Goal: Task Accomplishment & Management: Manage account settings

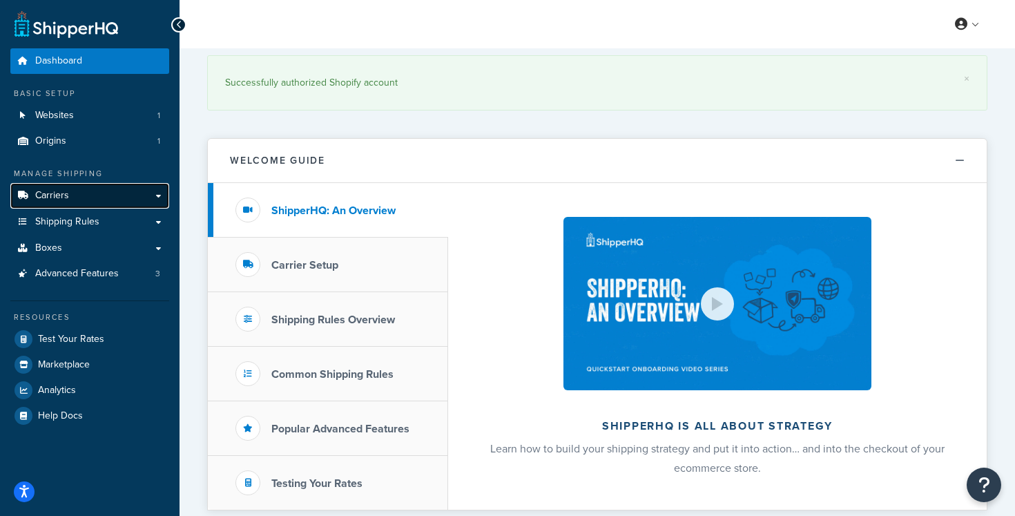
click at [128, 199] on link "Carriers" at bounding box center [89, 196] width 159 height 26
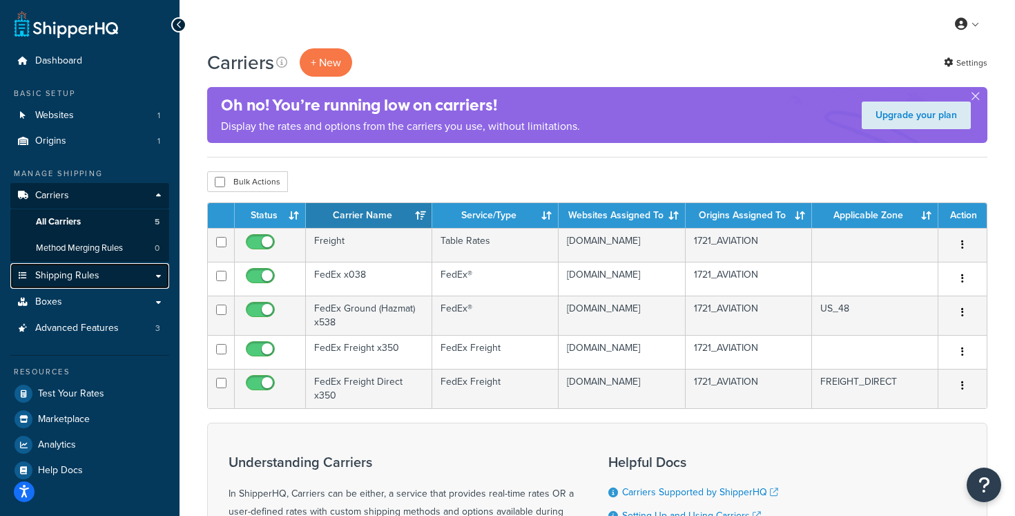
click at [137, 283] on link "Shipping Rules" at bounding box center [89, 276] width 159 height 26
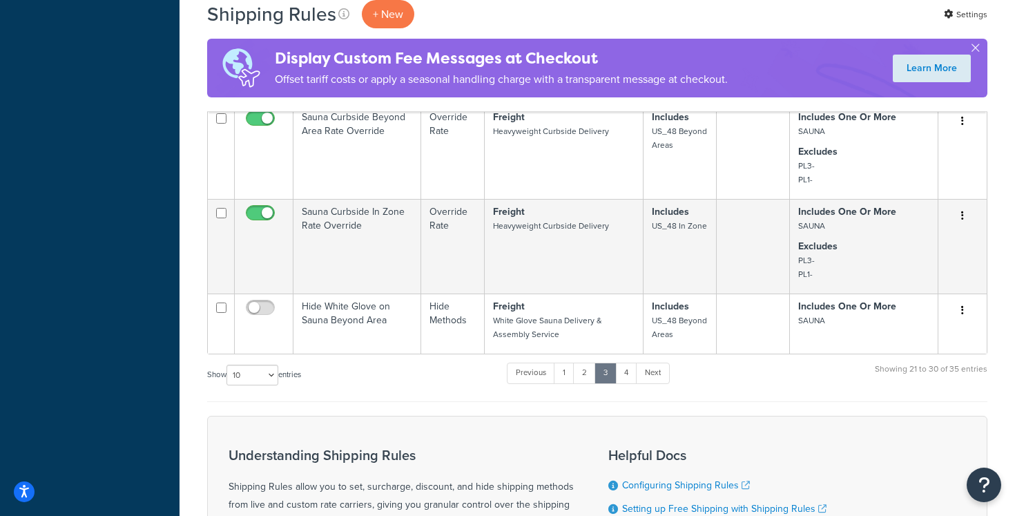
scroll to position [851, 0]
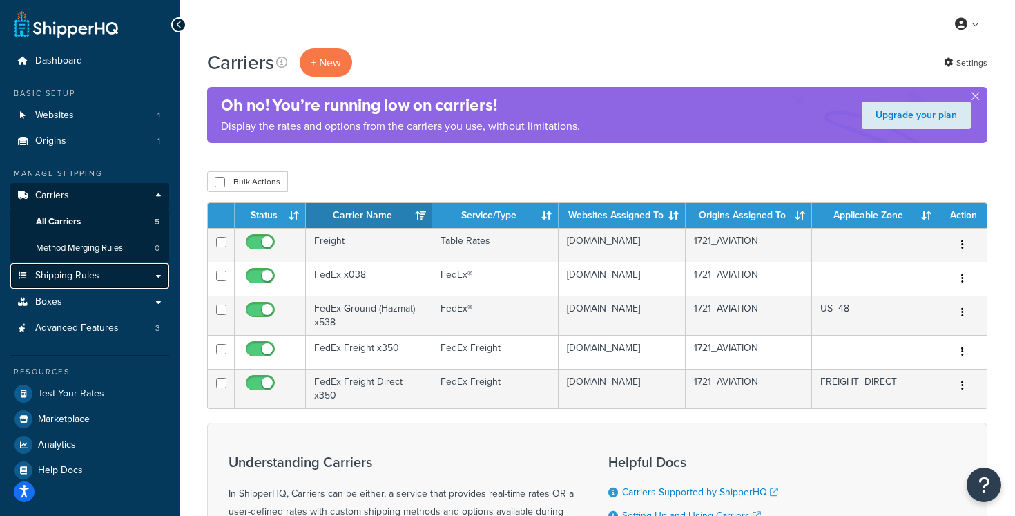
click at [99, 268] on link "Shipping Rules" at bounding box center [89, 276] width 159 height 26
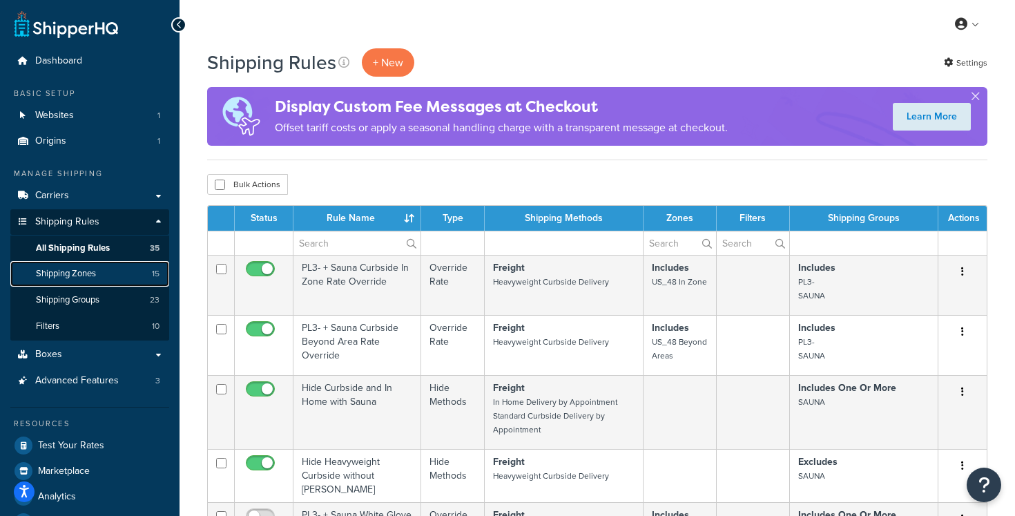
click at [119, 277] on link "Shipping Zones 15" at bounding box center [89, 274] width 159 height 26
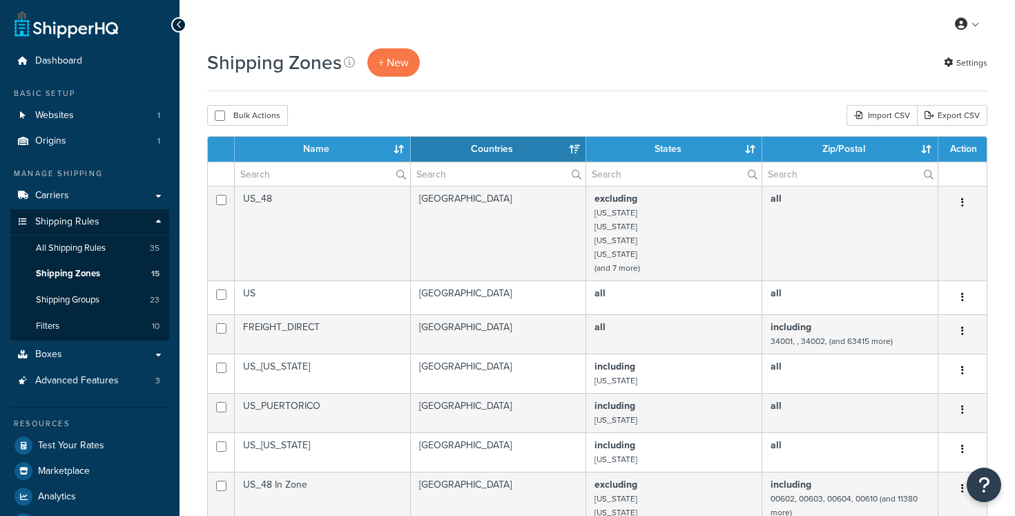
select select "15"
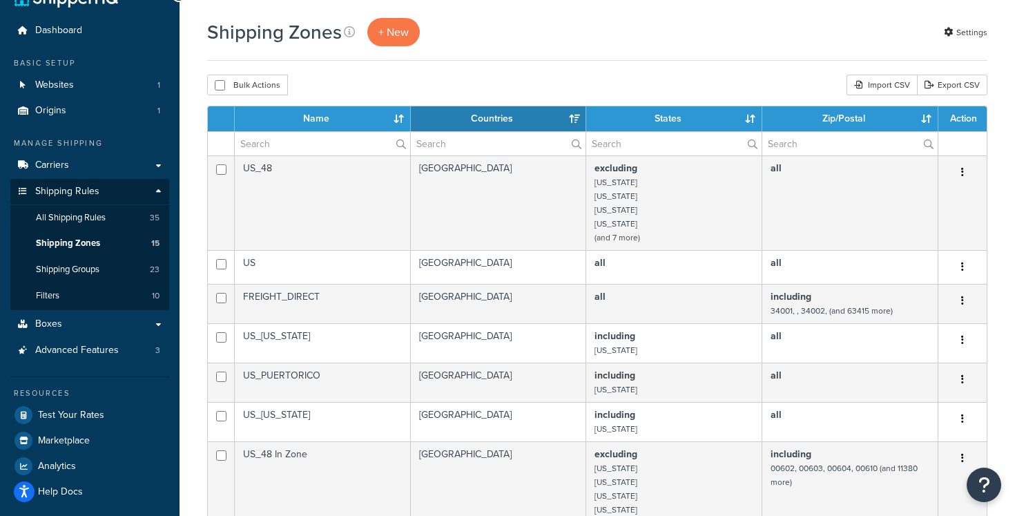
scroll to position [35, 0]
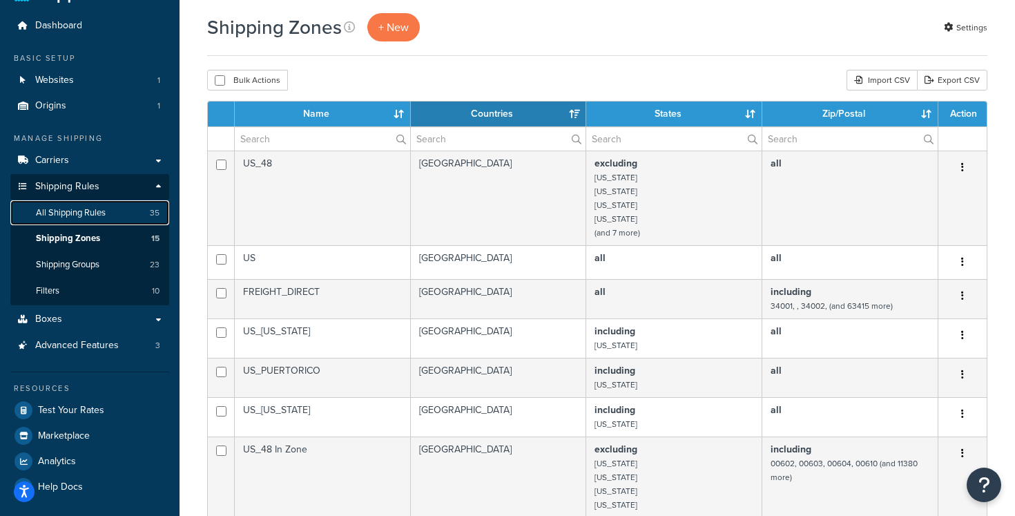
click at [105, 211] on span "All Shipping Rules" at bounding box center [71, 213] width 70 height 12
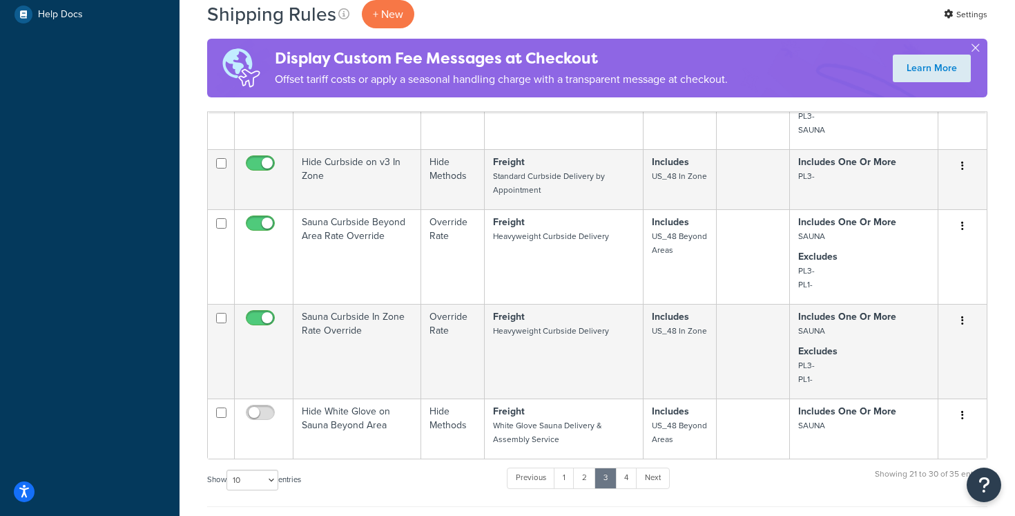
scroll to position [506, 0]
click at [631, 475] on link "4" at bounding box center [626, 479] width 22 height 21
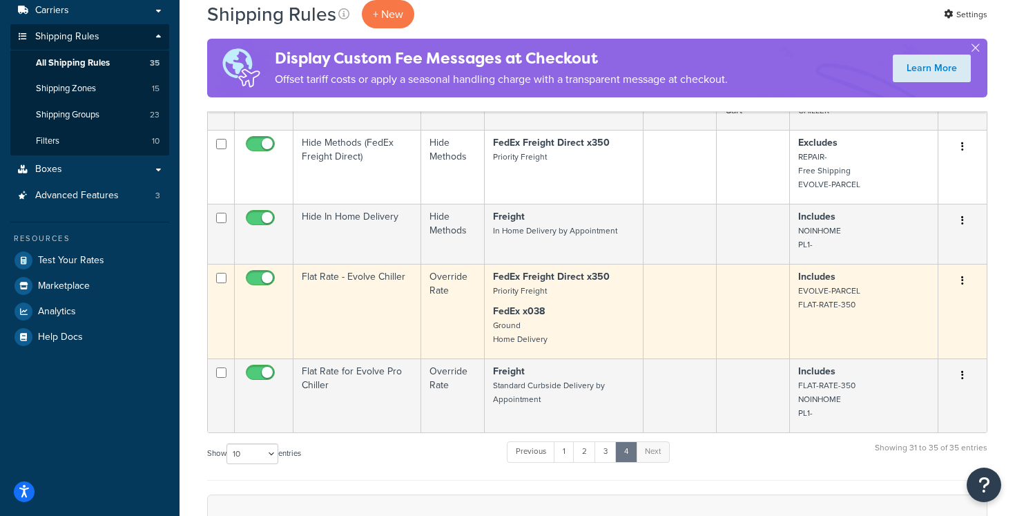
scroll to position [187, 0]
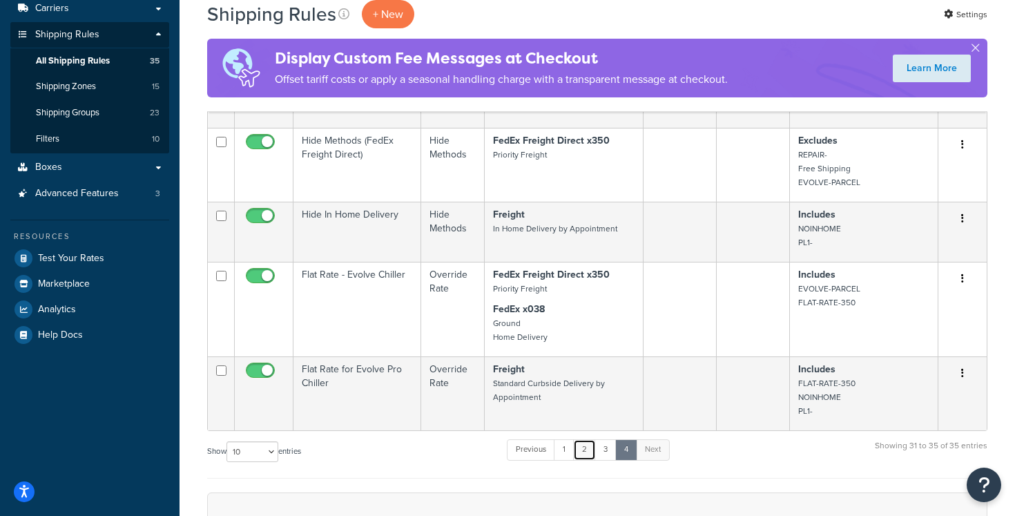
click at [583, 450] on link "2" at bounding box center [584, 449] width 23 height 21
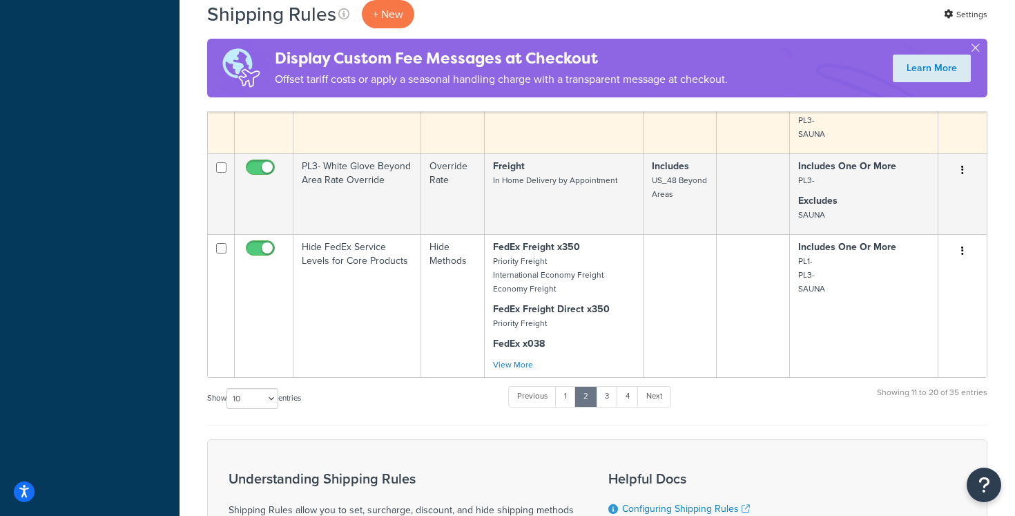
scroll to position [776, 0]
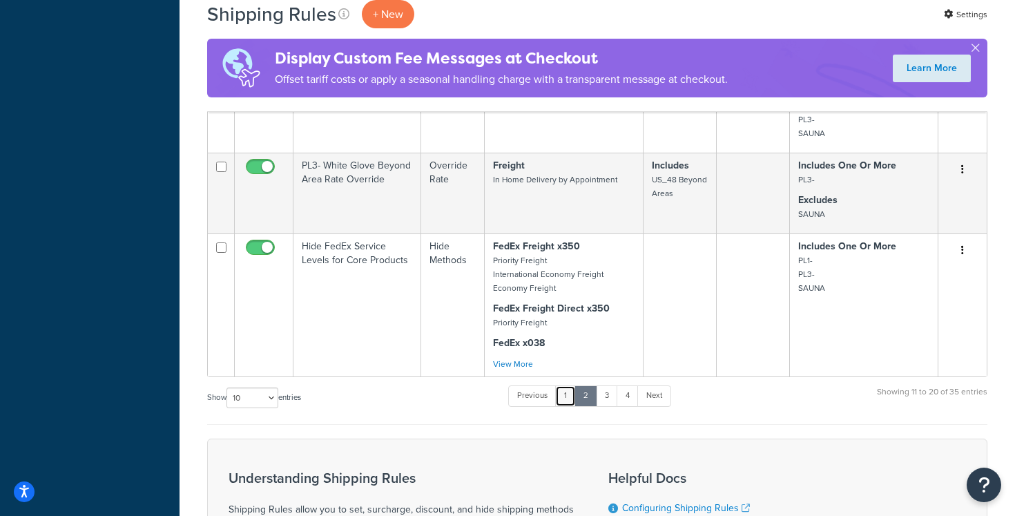
click at [569, 397] on link "1" at bounding box center [565, 395] width 21 height 21
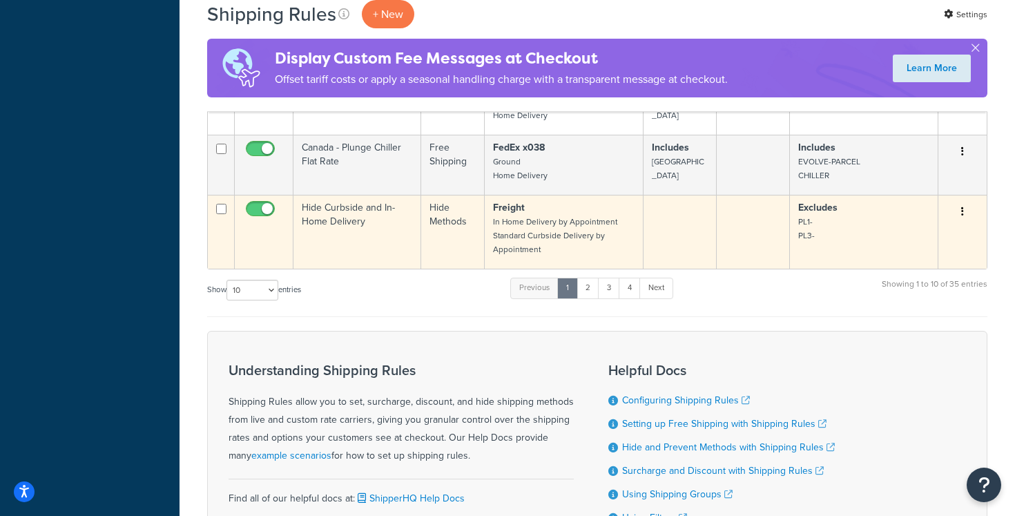
scroll to position [880, 0]
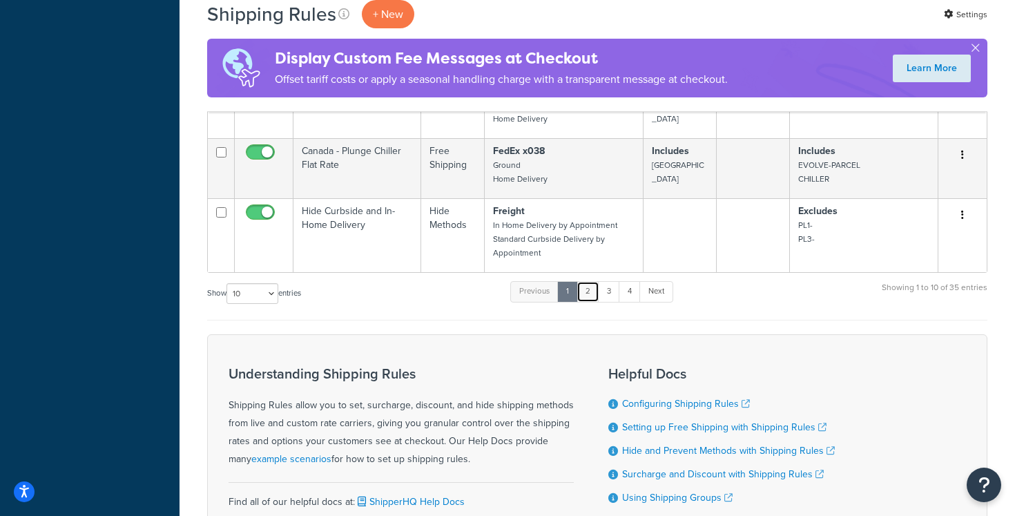
click at [594, 294] on link "2" at bounding box center [587, 291] width 23 height 21
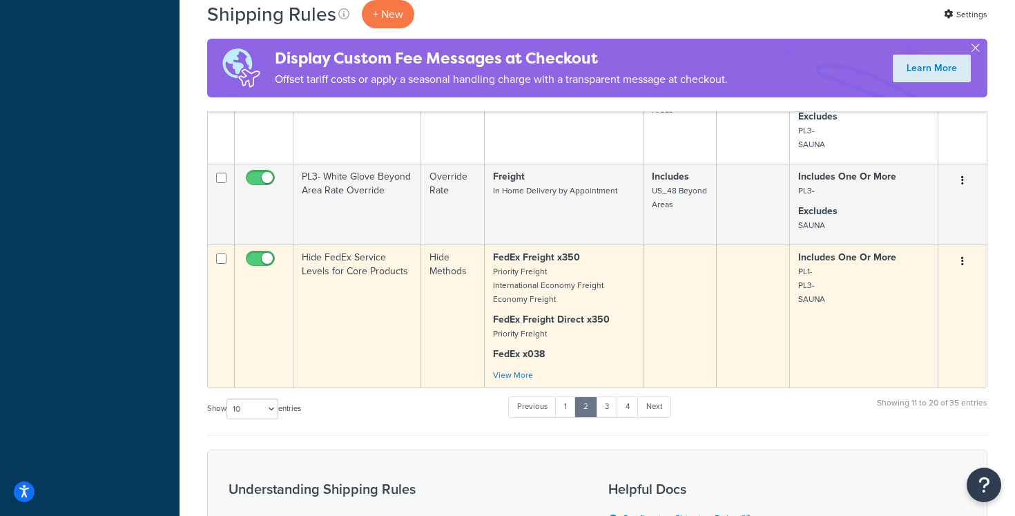
scroll to position [771, 0]
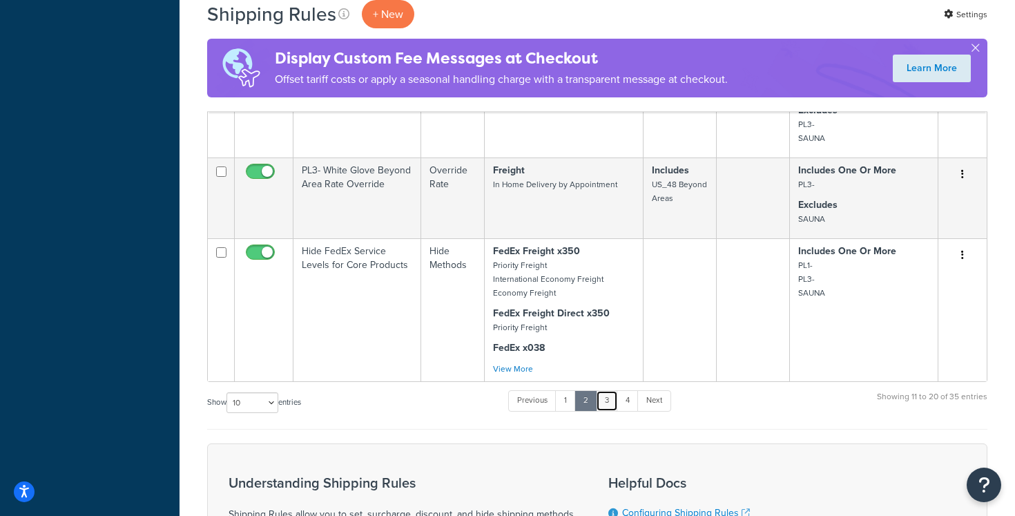
click at [605, 406] on link "3" at bounding box center [607, 400] width 22 height 21
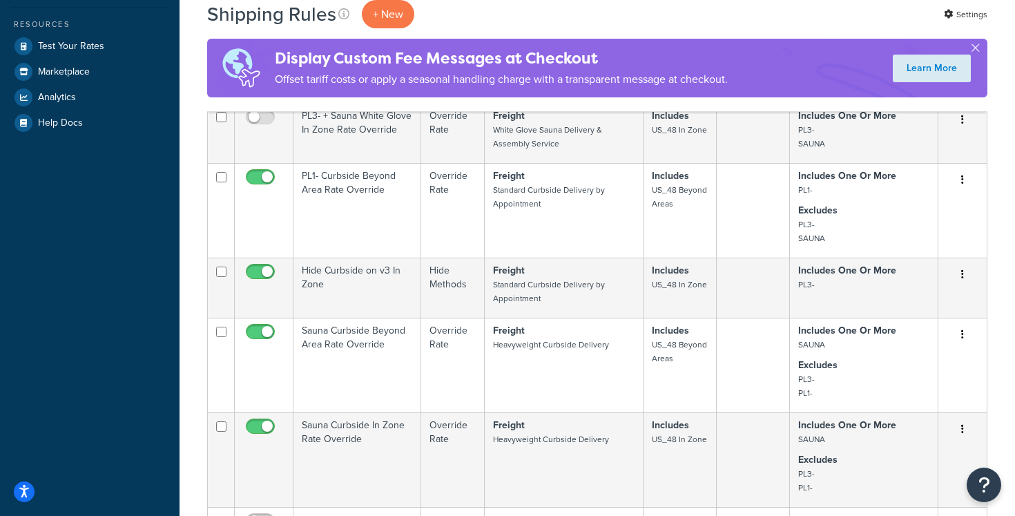
scroll to position [400, 0]
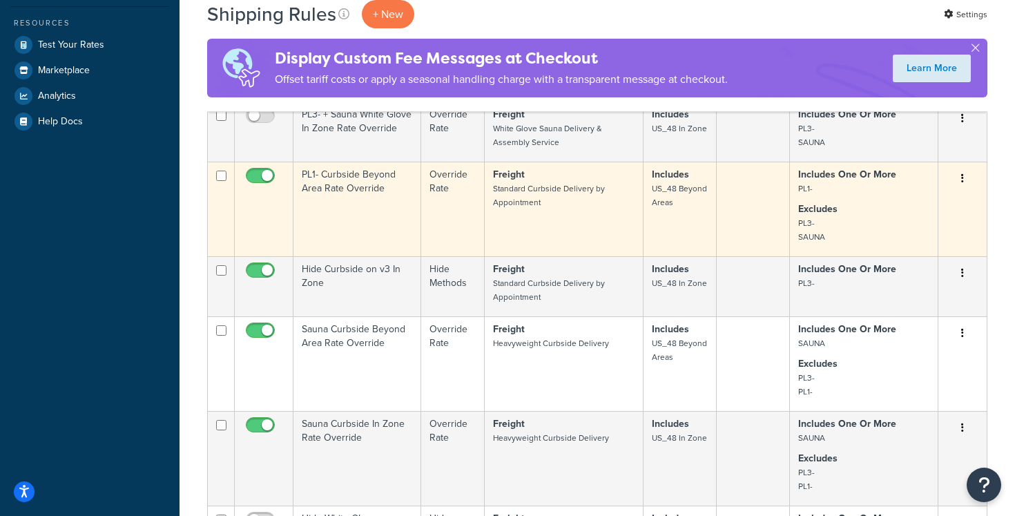
click at [380, 197] on td "PL1- Curbside Beyond Area Rate Override" at bounding box center [357, 209] width 128 height 95
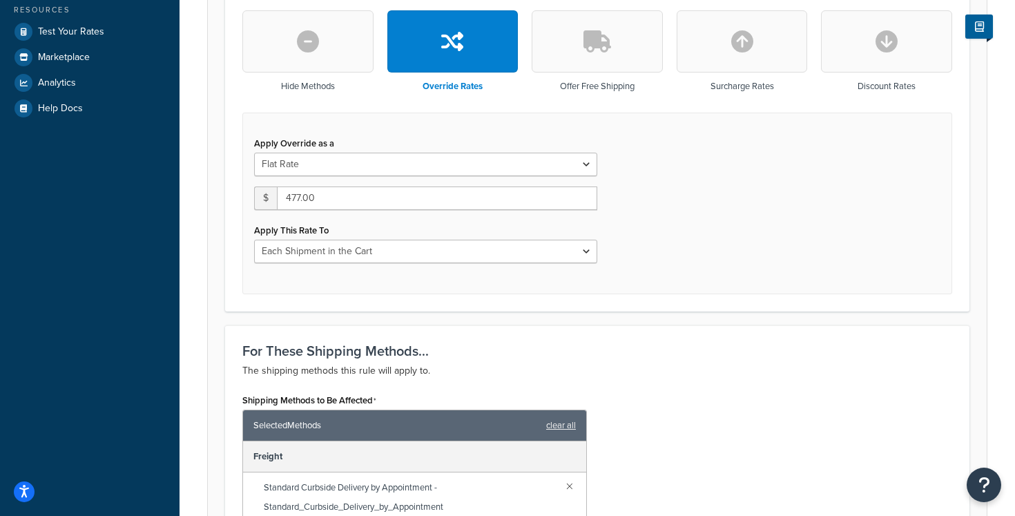
scroll to position [394, 0]
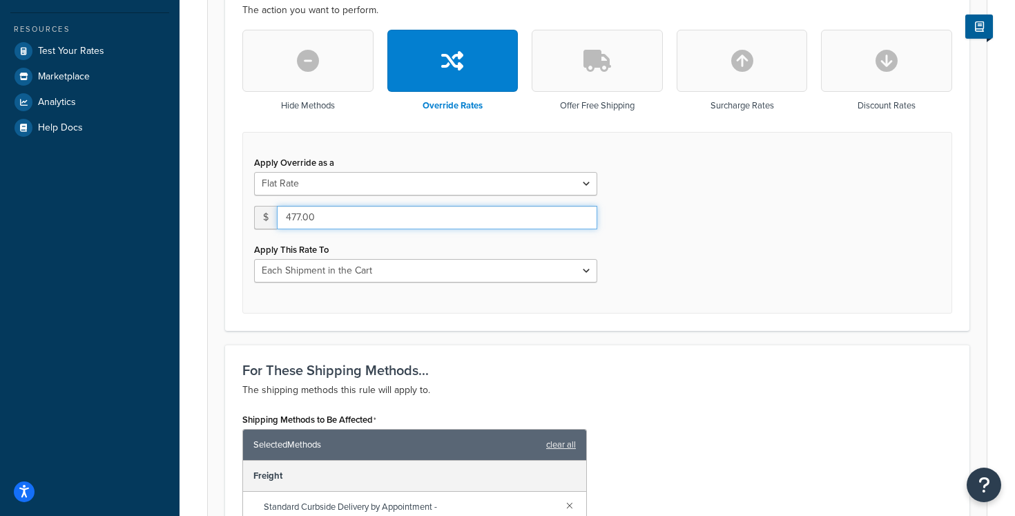
click at [491, 221] on input "477.00" at bounding box center [437, 217] width 320 height 23
type input "250"
click at [767, 255] on div "Apply Override as a Flat Rate Percentage Flat Rate & Percentage $ 250 Apply Thi…" at bounding box center [597, 223] width 710 height 182
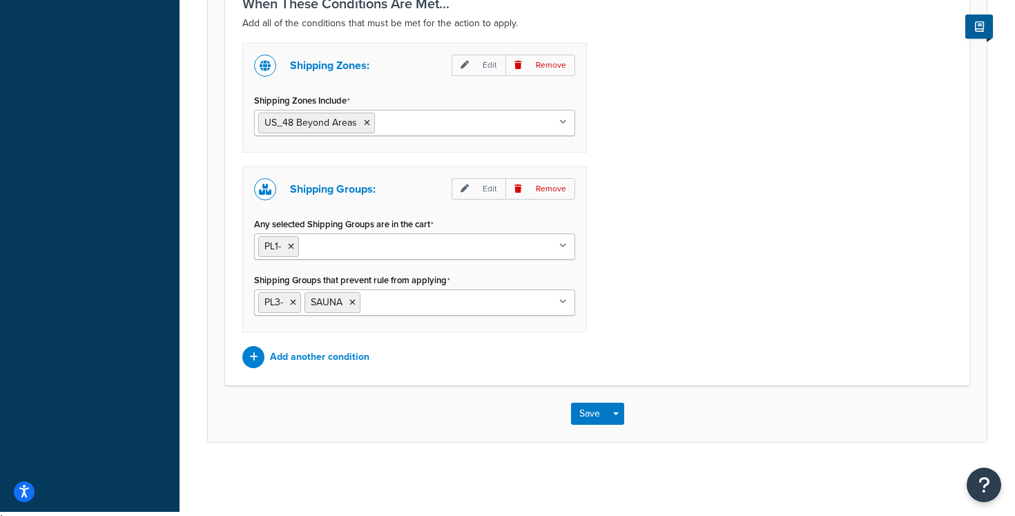
scroll to position [1037, 0]
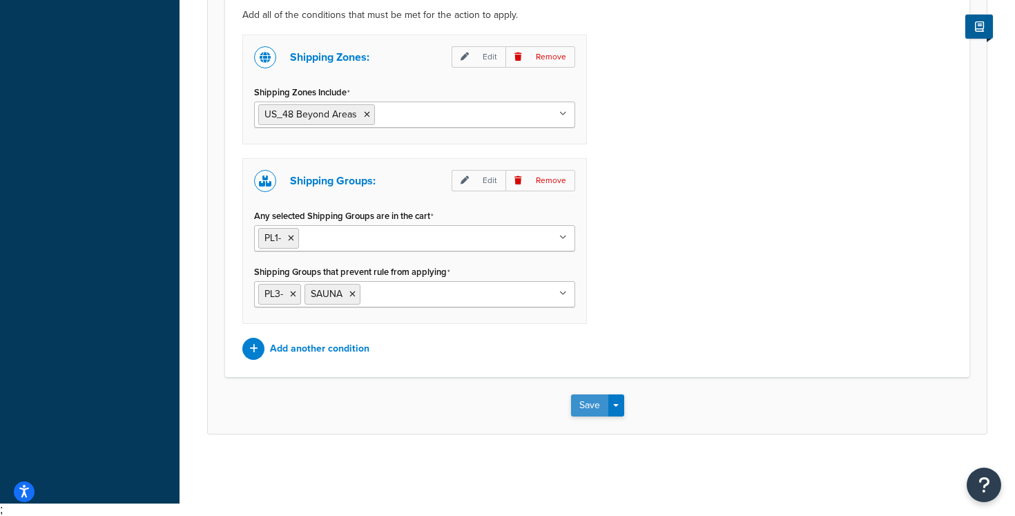
click at [585, 414] on button "Save" at bounding box center [589, 405] width 37 height 22
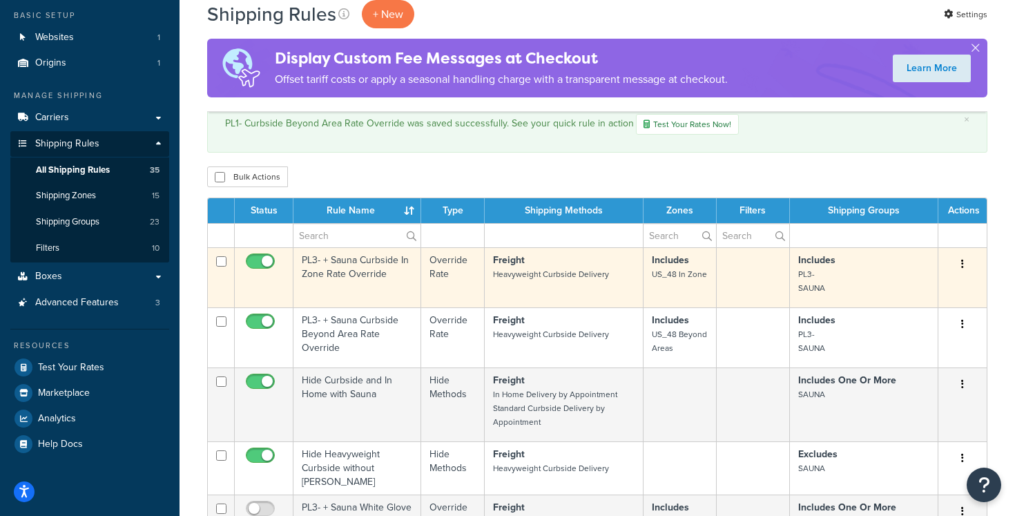
scroll to position [86, 0]
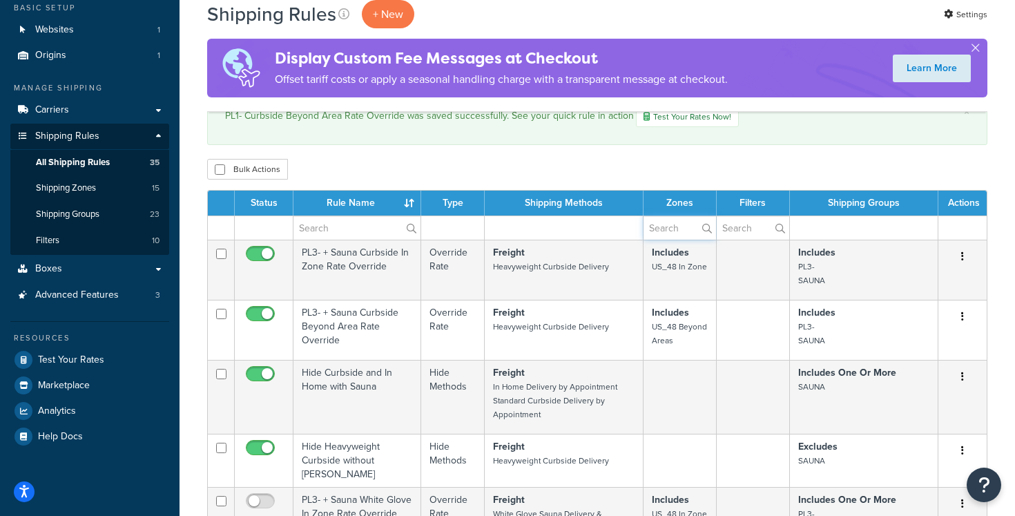
click at [692, 235] on input "text" at bounding box center [679, 227] width 72 height 23
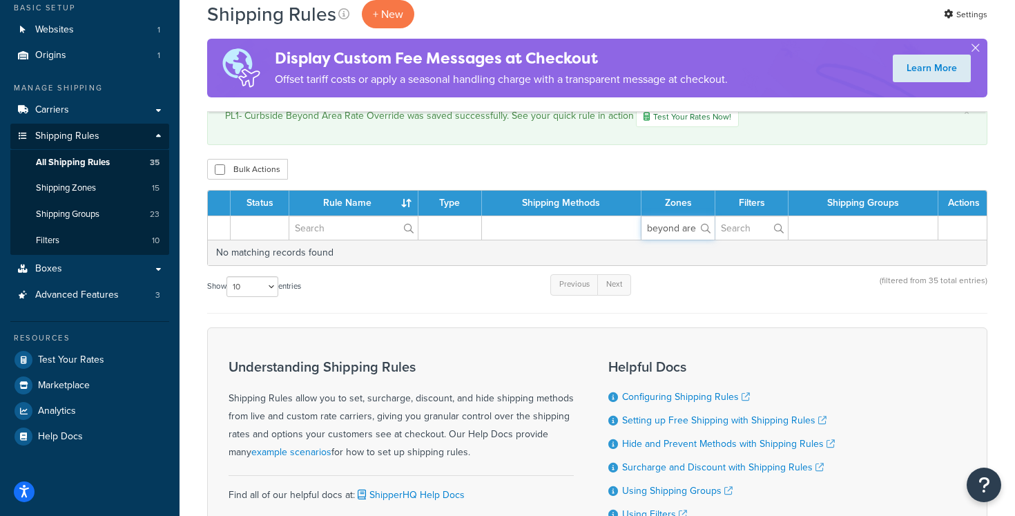
scroll to position [0, 0]
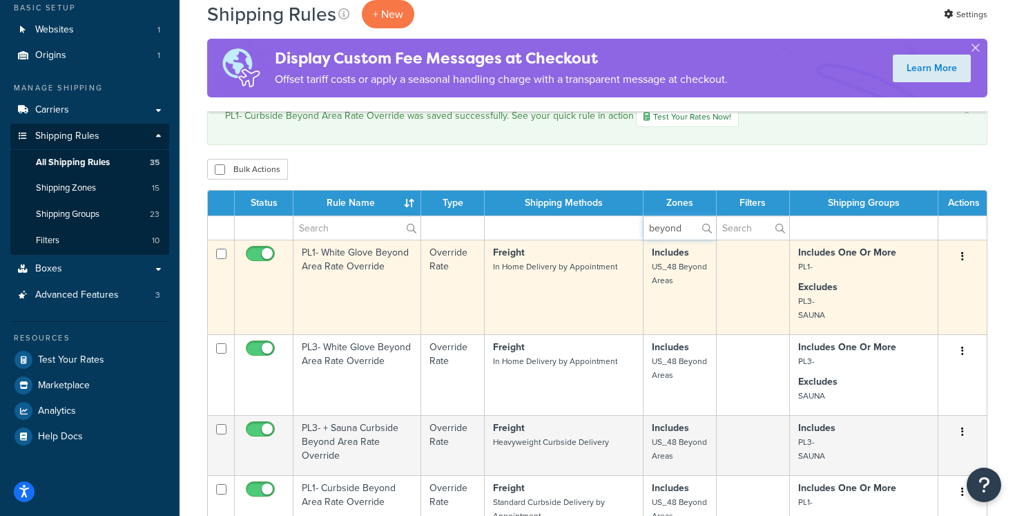
type input "beyond"
click at [358, 276] on td "PL1- White Glove Beyond Area Rate Override" at bounding box center [357, 286] width 128 height 95
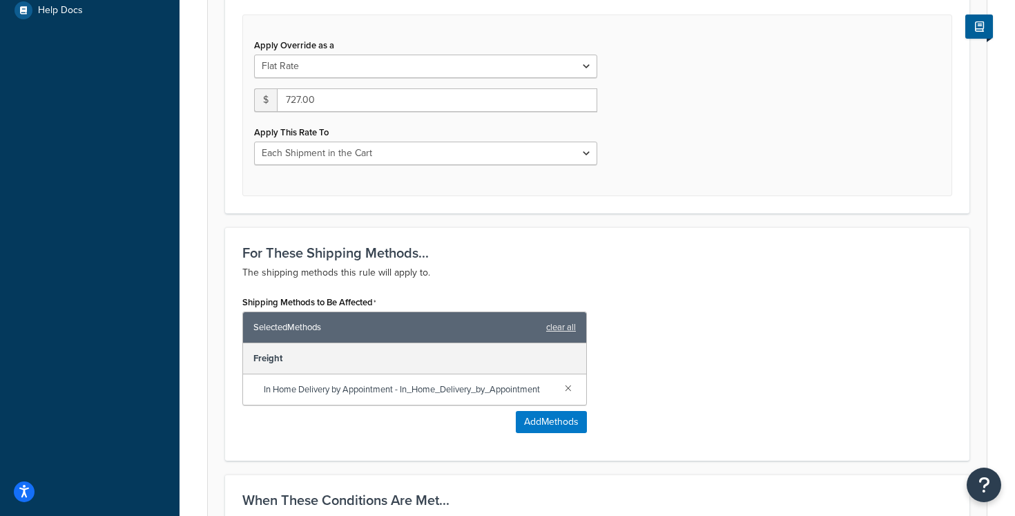
scroll to position [506, 0]
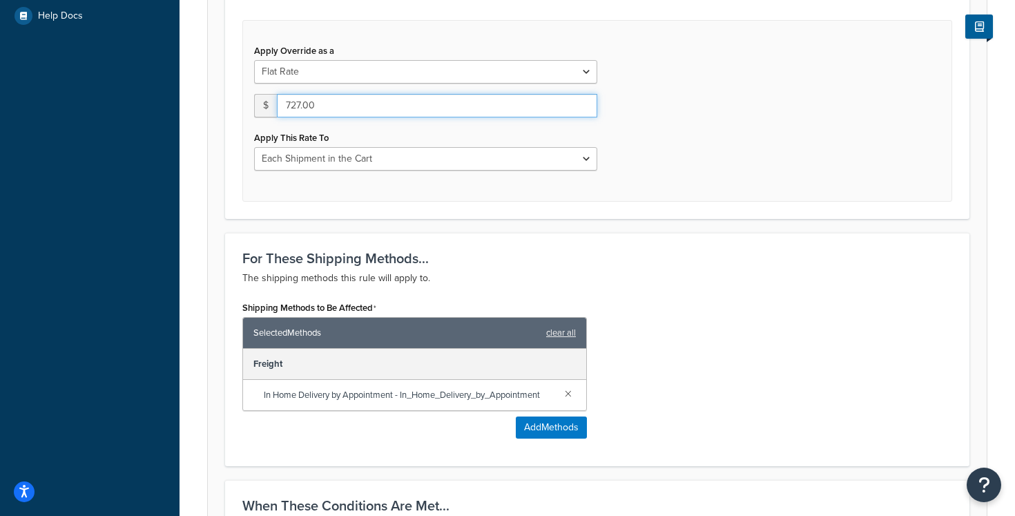
click at [511, 105] on input "727.00" at bounding box center [437, 105] width 320 height 23
type input "477"
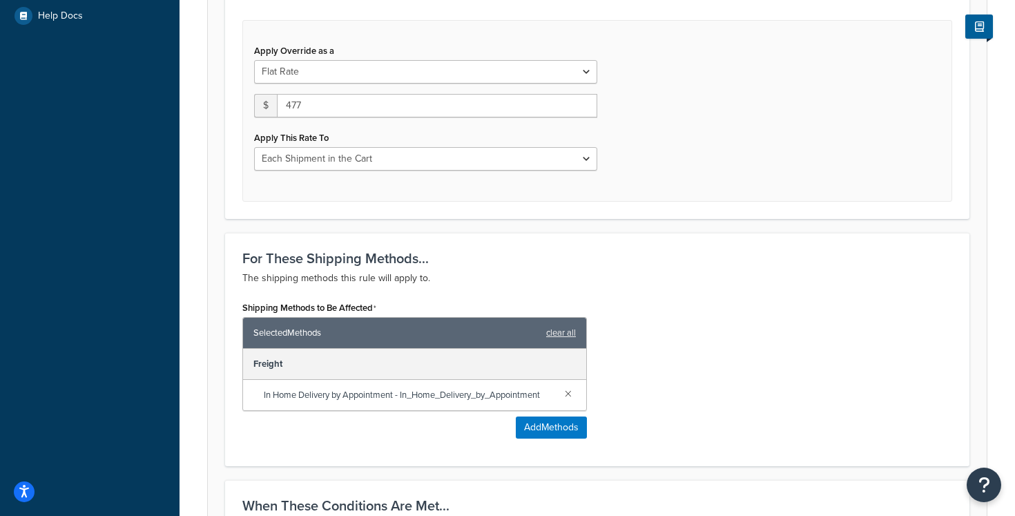
click at [734, 218] on div "I Want To... The action you want to perform. Hide Methods Override Rates Offer …" at bounding box center [597, 35] width 744 height 365
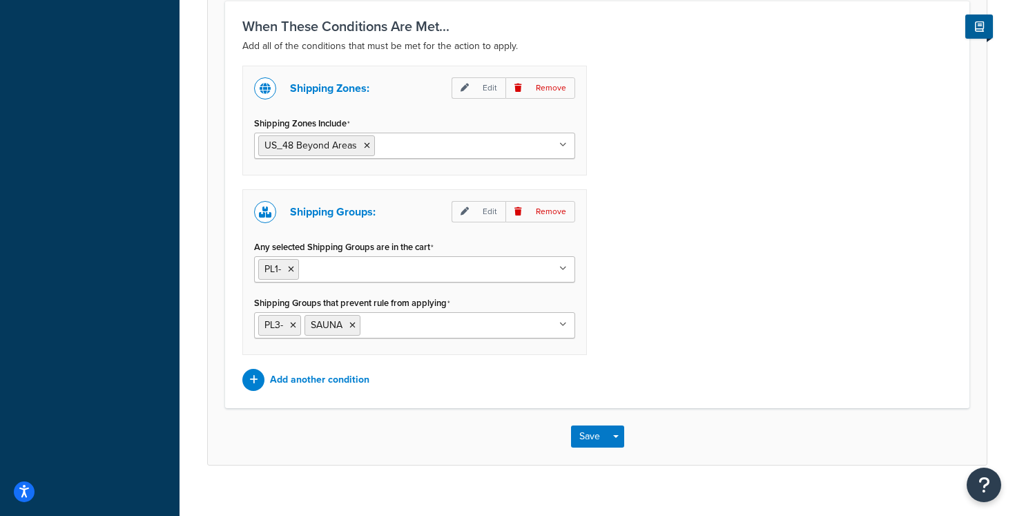
scroll to position [1018, 0]
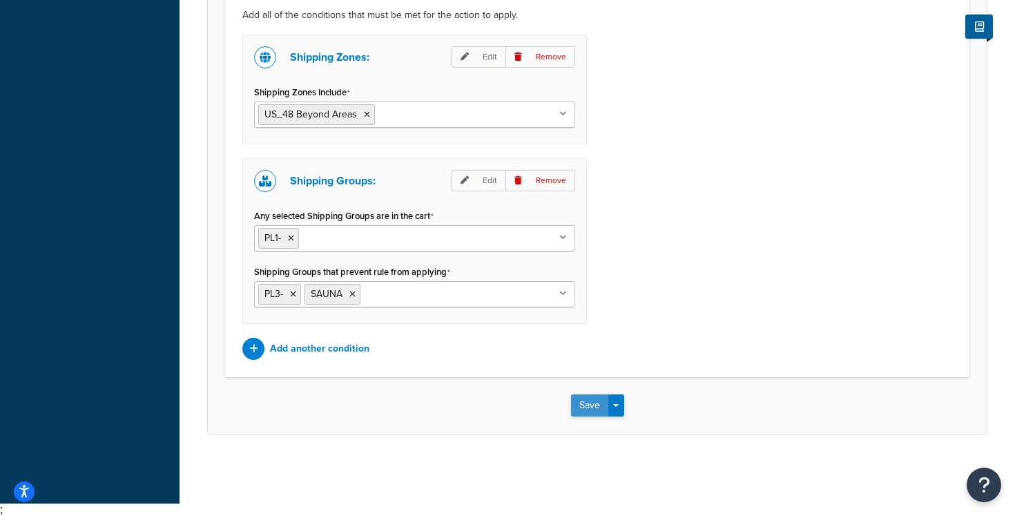
click at [588, 404] on button "Save" at bounding box center [589, 405] width 37 height 22
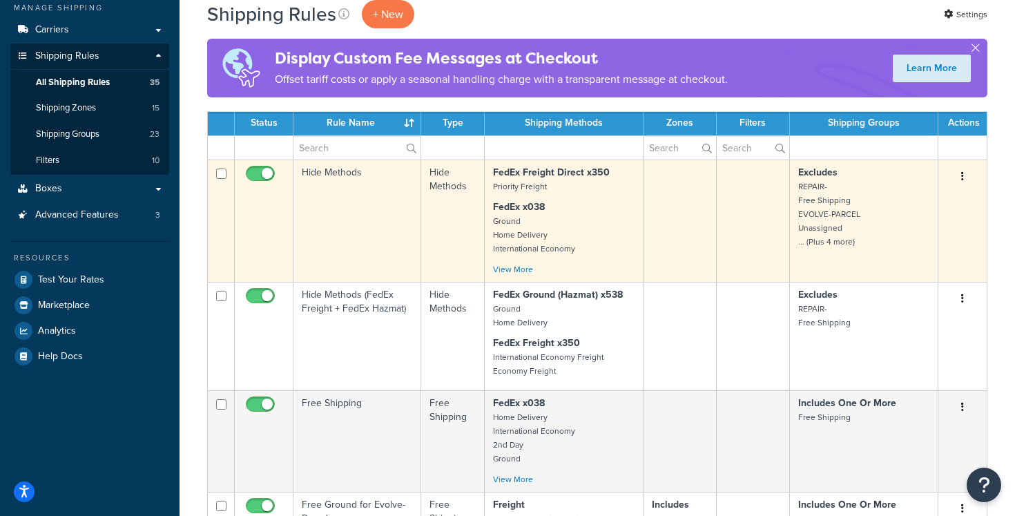
scroll to position [186, 0]
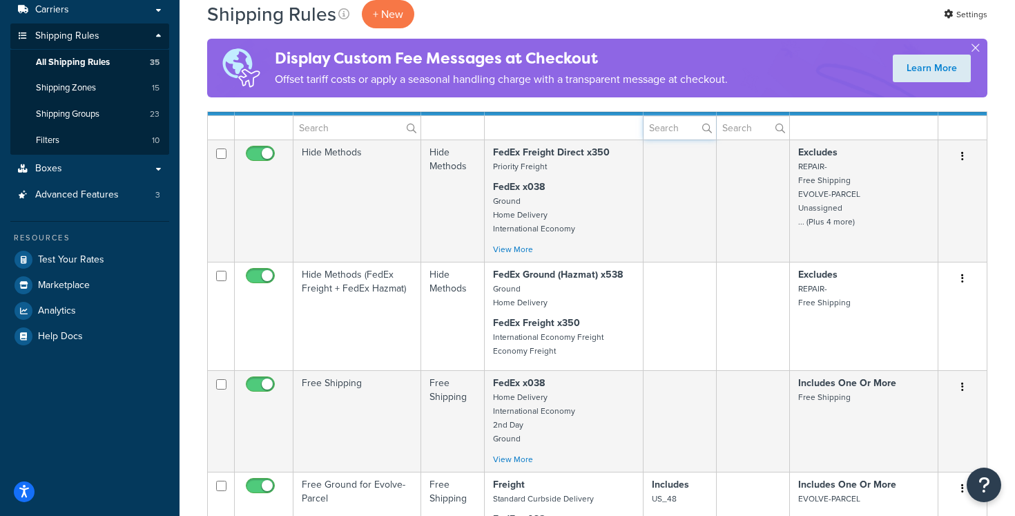
click at [679, 134] on input "text" at bounding box center [679, 127] width 72 height 23
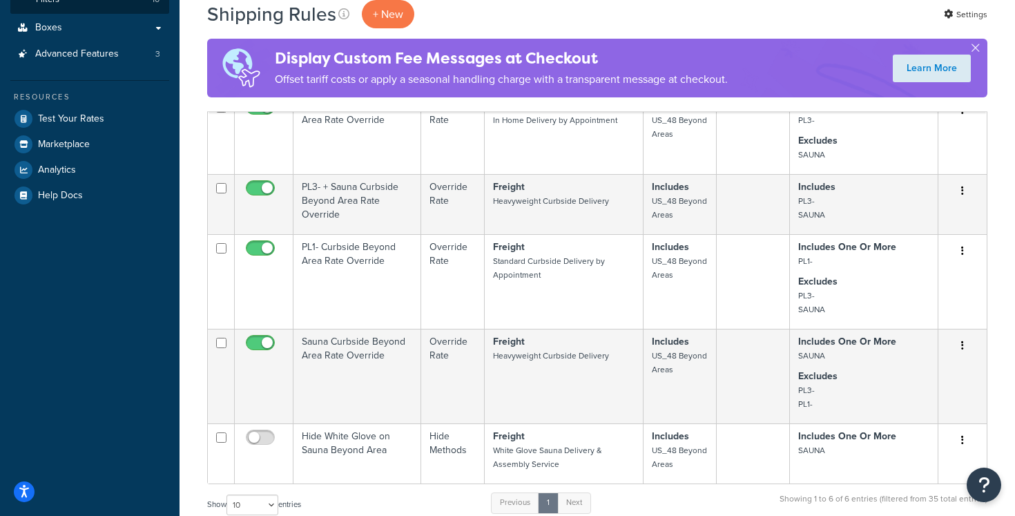
scroll to position [327, 0]
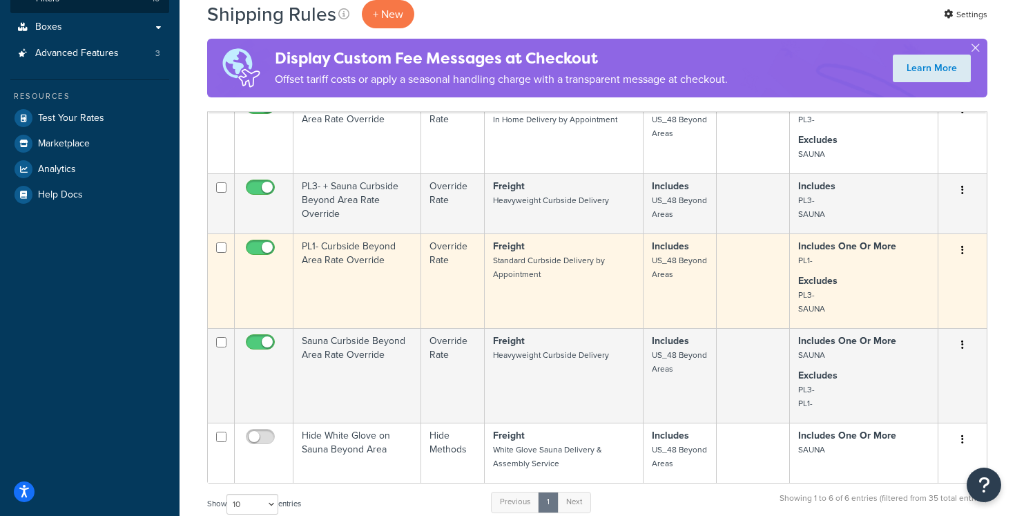
type input "beyond"
click at [619, 294] on td "Freight Standard Curbside Delivery by Appointment" at bounding box center [564, 280] width 159 height 95
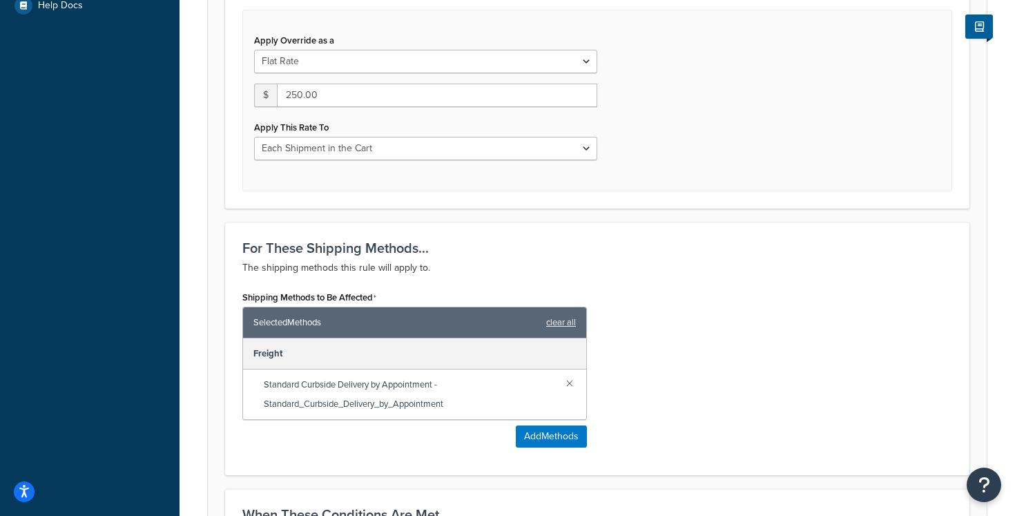
scroll to position [518, 0]
